Goal: Transaction & Acquisition: Download file/media

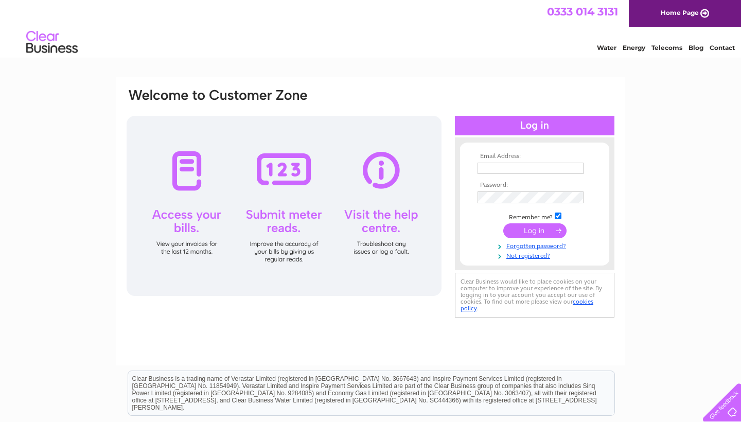
type input "info@themakeuploungeayrshire.co.uk"
click at [531, 236] on input "submit" at bounding box center [534, 231] width 63 height 14
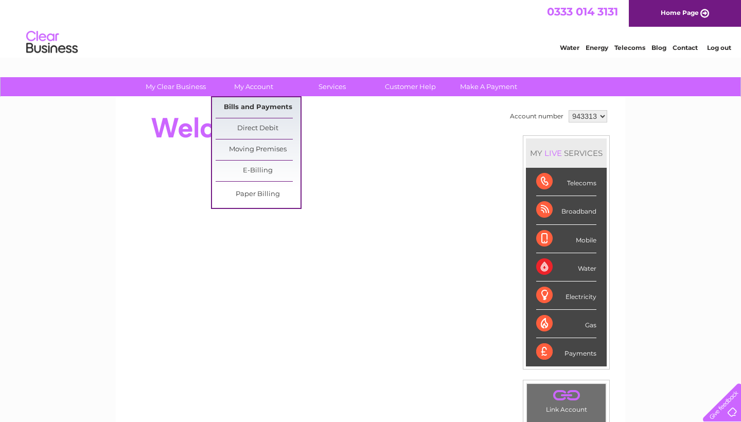
click at [250, 106] on link "Bills and Payments" at bounding box center [258, 107] width 85 height 21
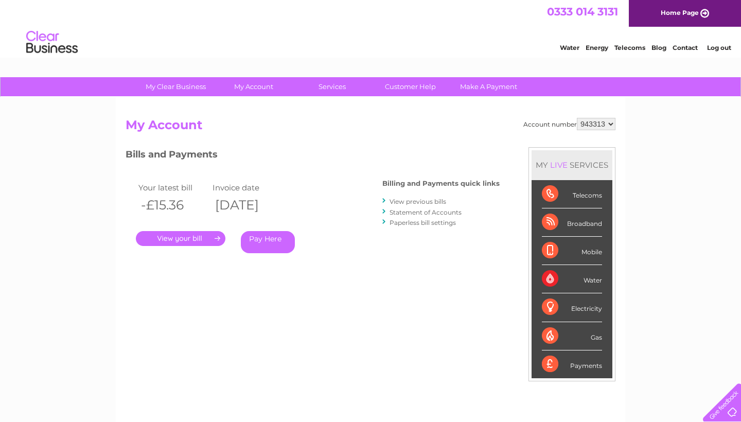
click at [404, 198] on link "View previous bills" at bounding box center [417, 202] width 57 height 8
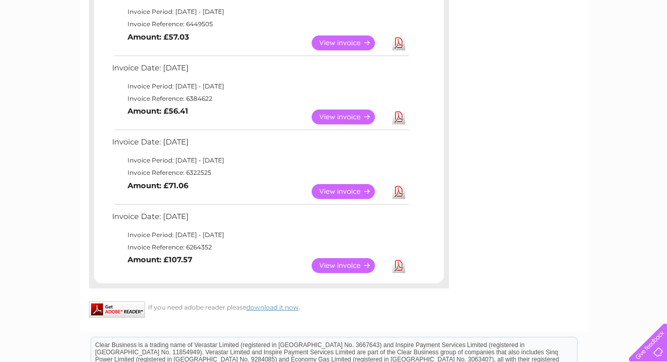
scroll to position [430, 0]
click at [333, 258] on link "View" at bounding box center [350, 265] width 76 height 15
click at [356, 258] on link "View" at bounding box center [350, 265] width 76 height 15
click at [402, 258] on link "Download" at bounding box center [398, 265] width 13 height 15
